Goal: Task Accomplishment & Management: Use online tool/utility

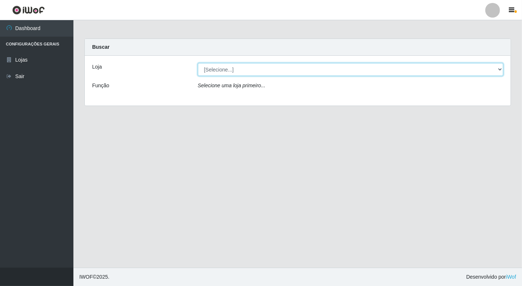
click at [499, 69] on select "[Selecione...] Nordestão - [GEOGRAPHIC_DATA]" at bounding box center [351, 69] width 306 height 13
select select "454"
click at [198, 63] on select "[Selecione...] Nordestão - [GEOGRAPHIC_DATA]" at bounding box center [351, 69] width 306 height 13
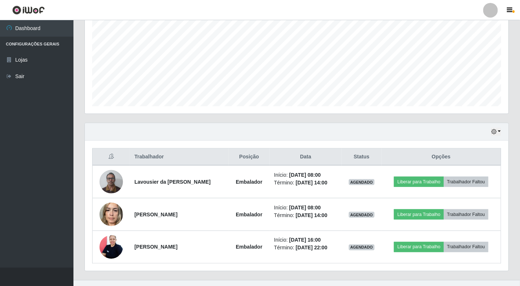
scroll to position [169, 0]
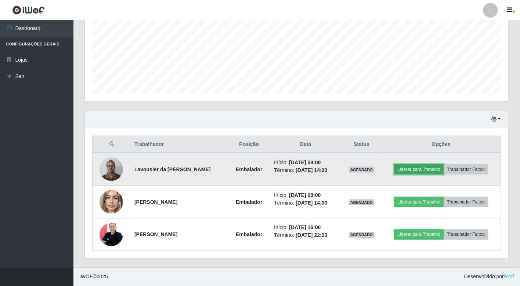
click at [417, 168] on button "Liberar para Trabalho" at bounding box center [419, 169] width 50 height 10
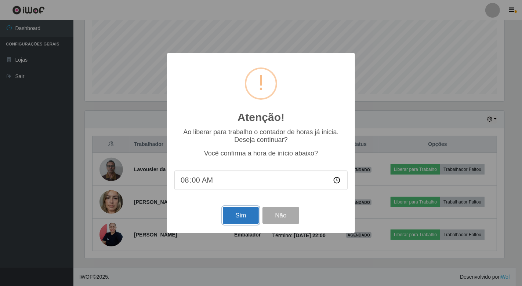
click at [239, 217] on button "Sim" at bounding box center [241, 215] width 36 height 17
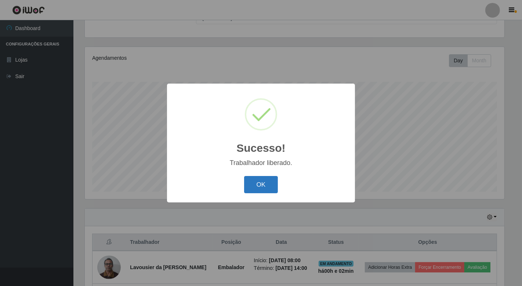
click at [254, 184] on button "OK" at bounding box center [261, 184] width 34 height 17
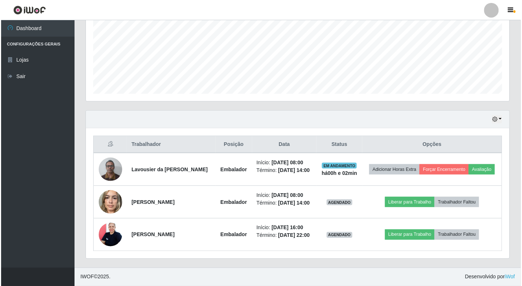
scroll to position [185, 0]
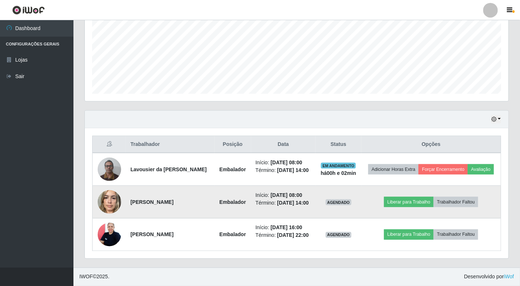
click at [108, 194] on img at bounding box center [109, 202] width 23 height 31
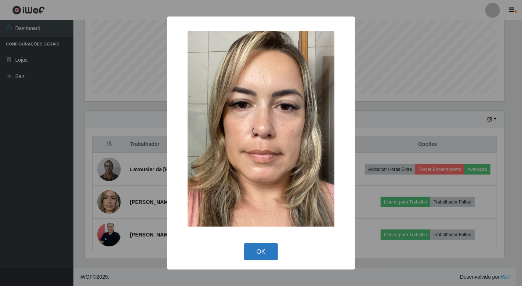
click at [257, 250] on button "OK" at bounding box center [261, 251] width 34 height 17
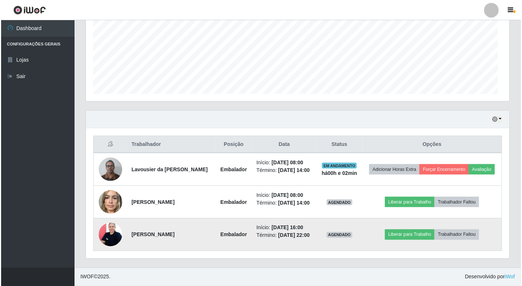
scroll to position [152, 424]
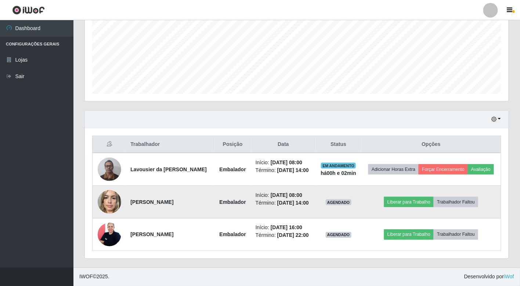
click at [115, 188] on img at bounding box center [109, 202] width 23 height 31
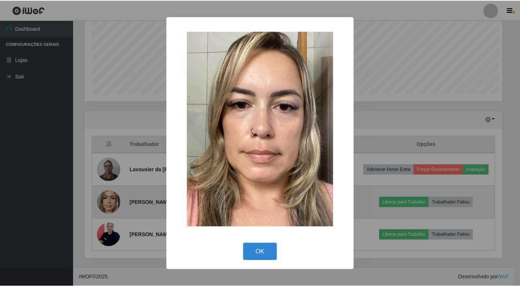
scroll to position [152, 419]
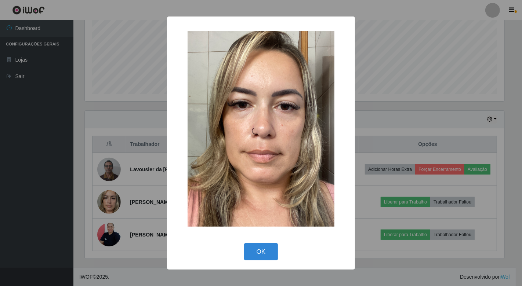
click at [112, 190] on div "× OK Cancel" at bounding box center [261, 143] width 522 height 286
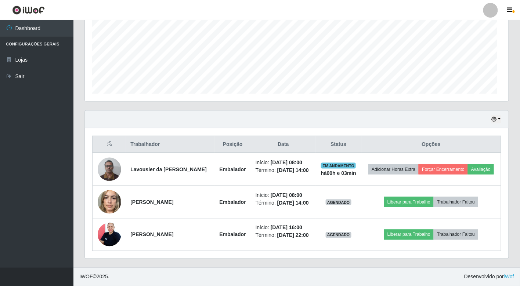
scroll to position [152, 424]
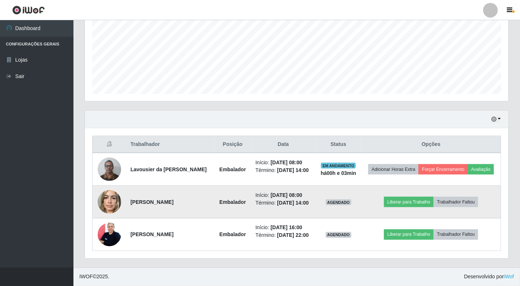
click at [113, 195] on img at bounding box center [109, 202] width 23 height 31
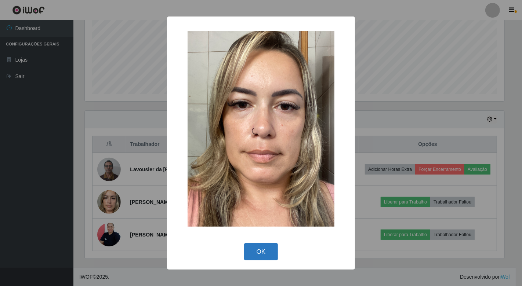
click at [263, 252] on button "OK" at bounding box center [261, 251] width 34 height 17
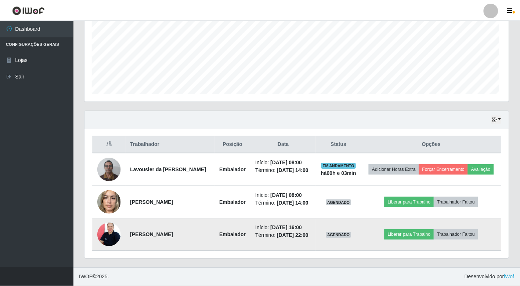
scroll to position [152, 424]
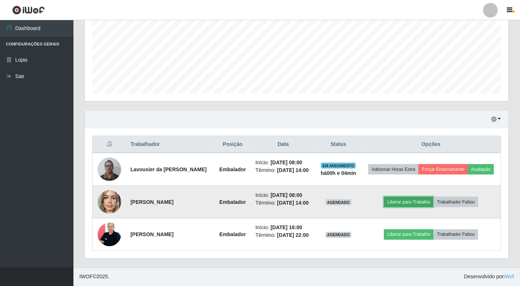
click at [410, 197] on button "Liberar para Trabalho" at bounding box center [409, 202] width 50 height 10
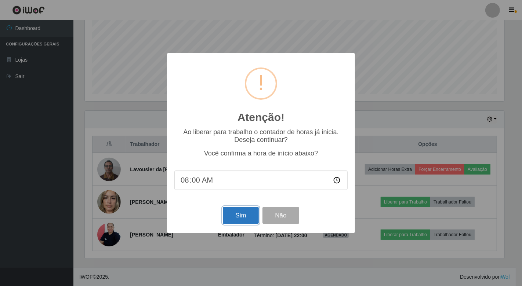
click at [243, 210] on button "Sim" at bounding box center [241, 215] width 36 height 17
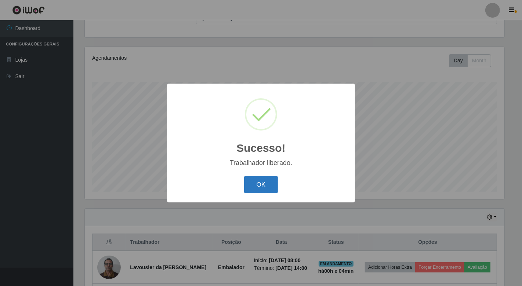
click at [253, 184] on button "OK" at bounding box center [261, 184] width 34 height 17
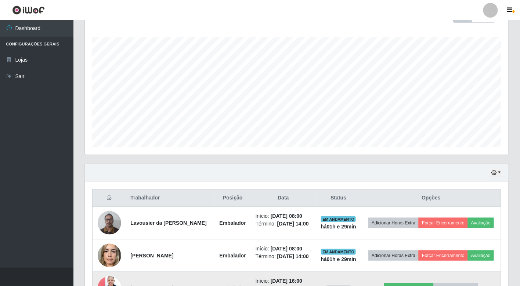
scroll to position [185, 0]
